Goal: Task Accomplishment & Management: Manage account settings

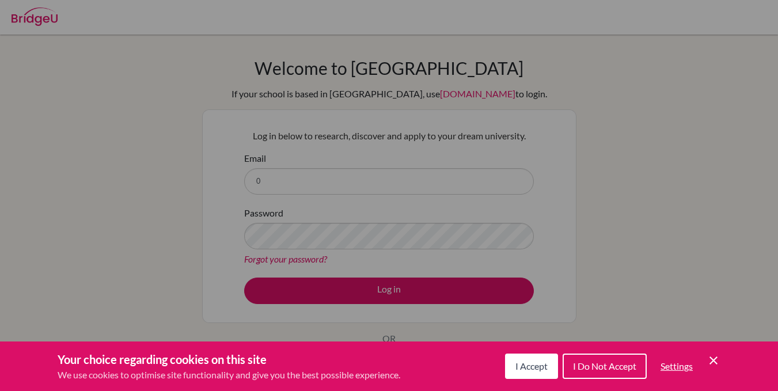
click at [716, 362] on icon "Cookie Control Close Icon" at bounding box center [714, 361] width 14 height 14
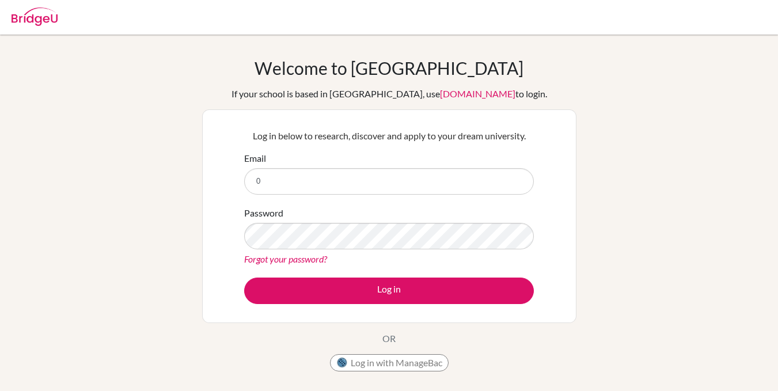
click at [449, 167] on div "Email 0" at bounding box center [389, 173] width 290 height 43
click at [442, 180] on input "0" at bounding box center [389, 181] width 290 height 27
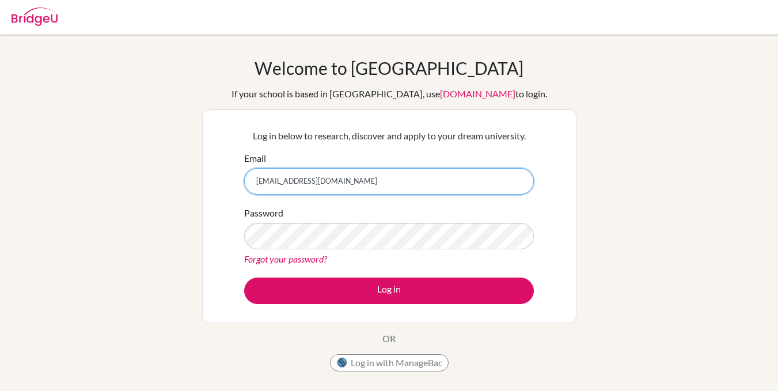
type input "[EMAIL_ADDRESS][DOMAIN_NAME]"
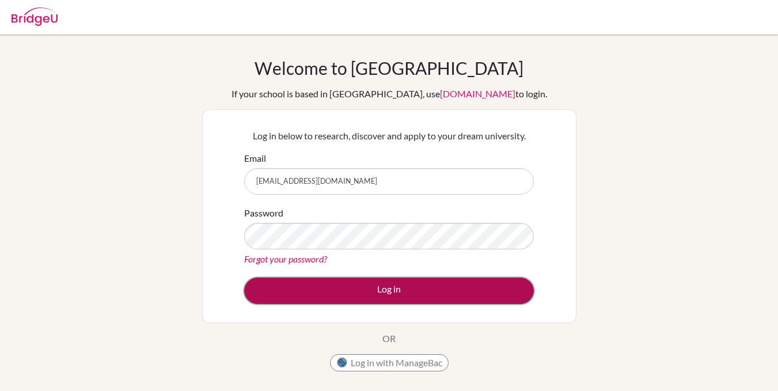
click at [389, 285] on button "Log in" at bounding box center [389, 291] width 290 height 27
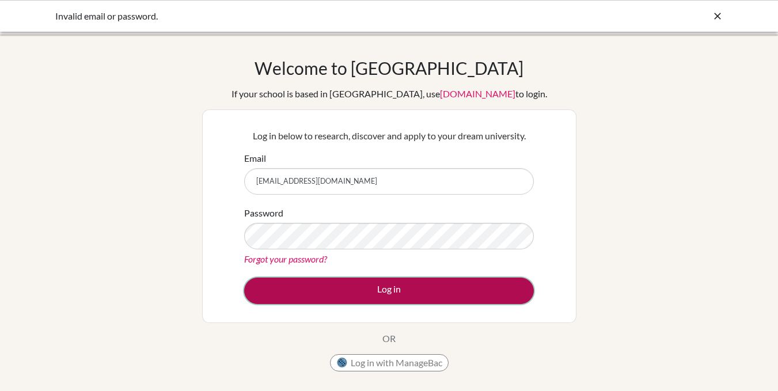
click at [385, 288] on button "Log in" at bounding box center [389, 291] width 290 height 27
click at [370, 285] on button "Log in" at bounding box center [389, 291] width 290 height 27
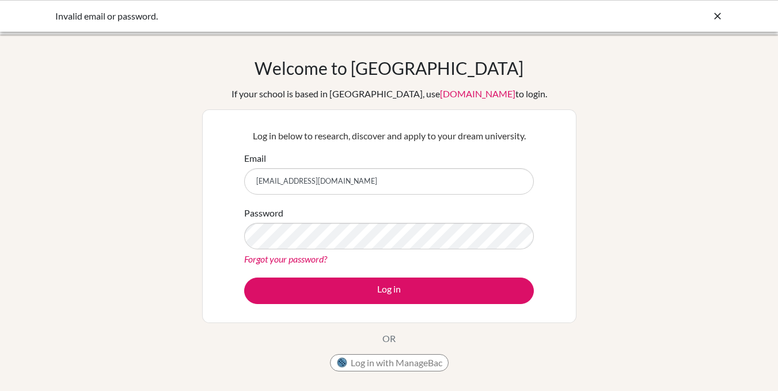
click at [301, 180] on input "[EMAIL_ADDRESS][DOMAIN_NAME]" at bounding box center [389, 181] width 290 height 27
click at [370, 183] on input "[EMAIL_ADDRESS][DOMAIN_NAME]" at bounding box center [389, 181] width 290 height 27
type input "[EMAIL_ADDRESS][DOMAIN_NAME]"
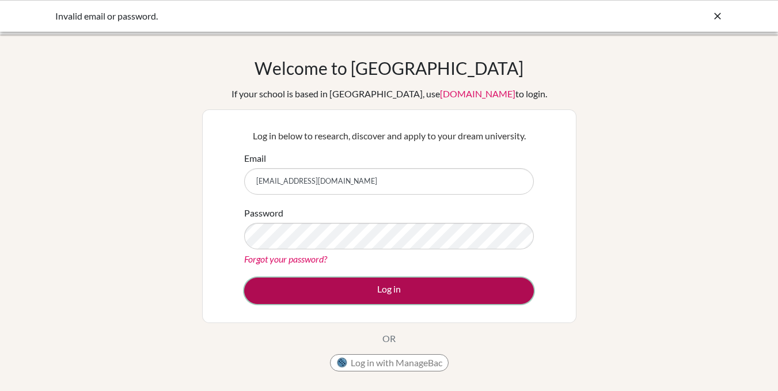
click at [338, 291] on button "Log in" at bounding box center [389, 291] width 290 height 27
